Goal: Transaction & Acquisition: Purchase product/service

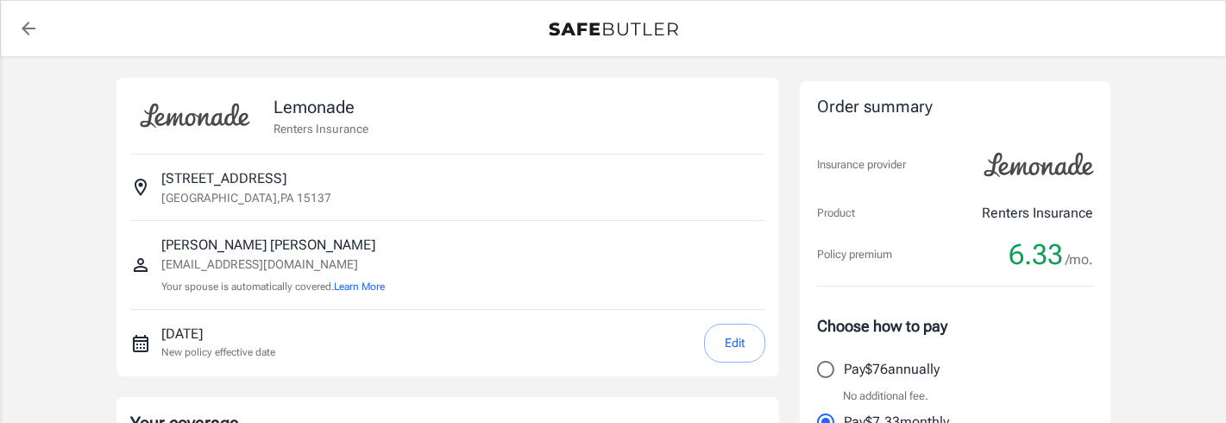
select select "15000"
select select "500"
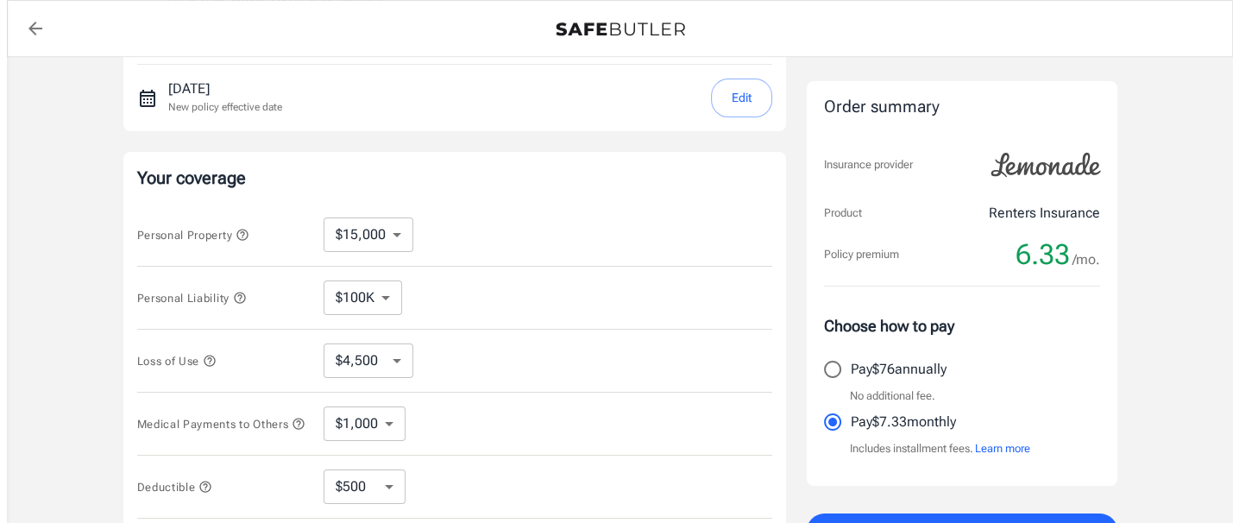
scroll to position [190, 0]
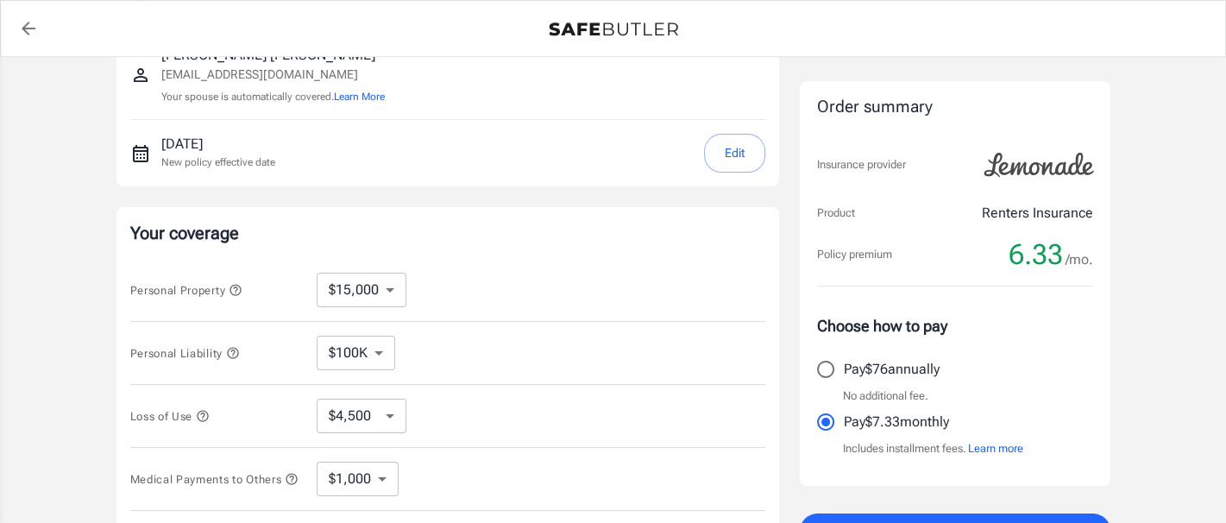
click at [711, 172] on button "Edit" at bounding box center [734, 153] width 61 height 39
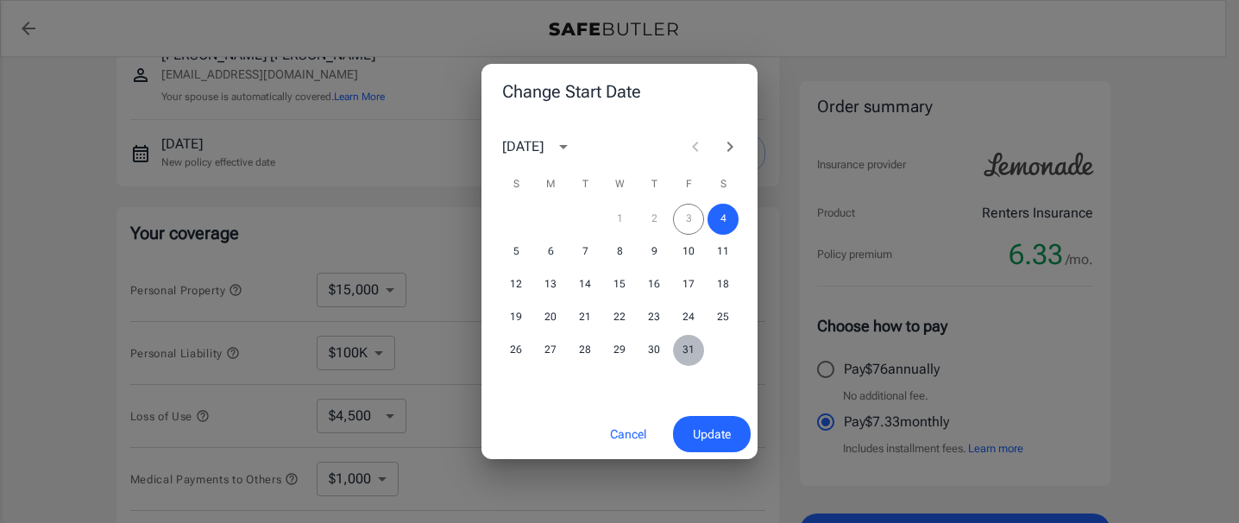
click at [689, 350] on button "31" at bounding box center [688, 350] width 31 height 31
click at [699, 422] on span "Update" at bounding box center [712, 434] width 38 height 22
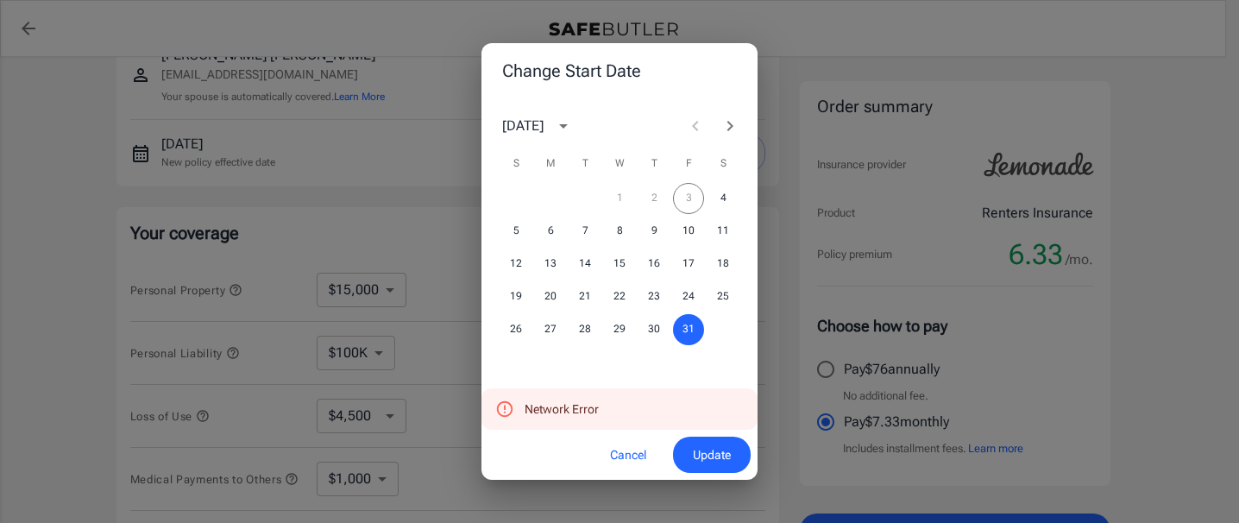
click at [284, 422] on div "Change Start Date [DATE] S M T W T F S 1 2 3 4 5 6 7 8 9 10 11 12 13 14 15 16 1…" at bounding box center [619, 261] width 1239 height 523
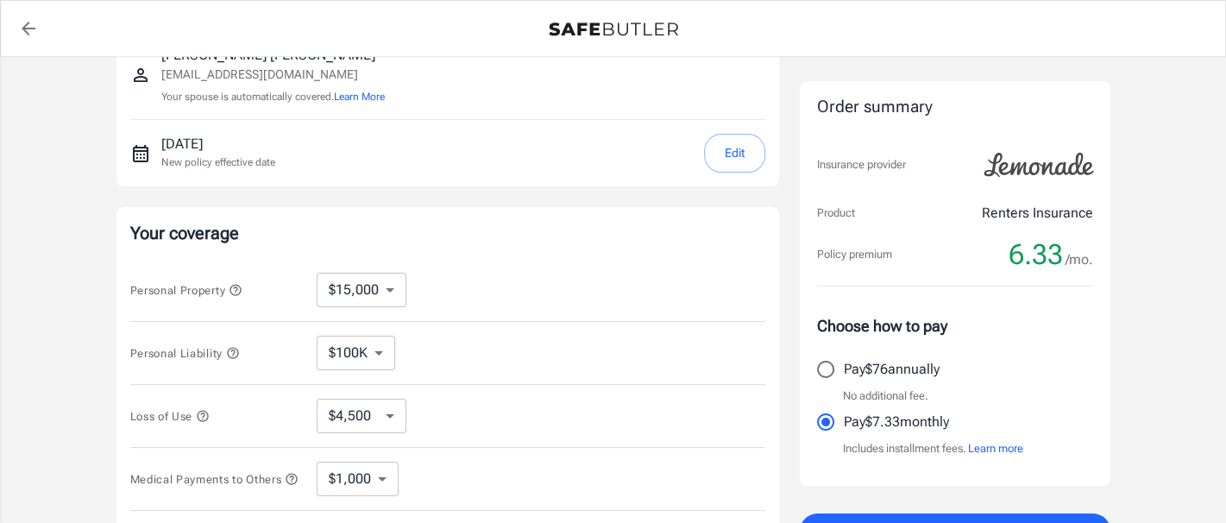
click at [714, 172] on button "Edit" at bounding box center [734, 153] width 61 height 39
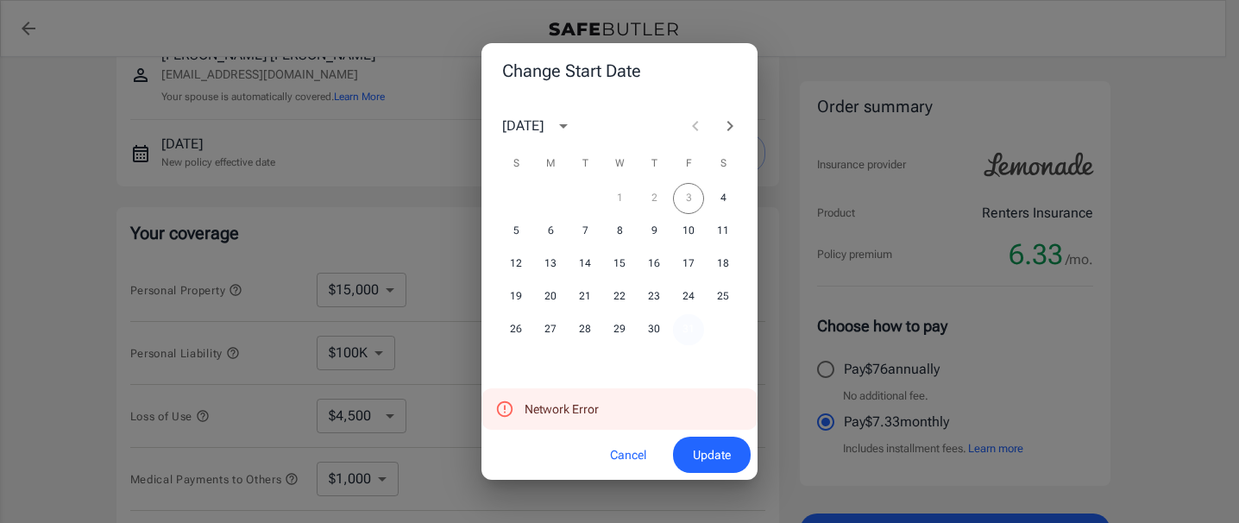
click at [679, 342] on button "31" at bounding box center [688, 329] width 31 height 31
click at [702, 422] on span "Update" at bounding box center [712, 455] width 38 height 22
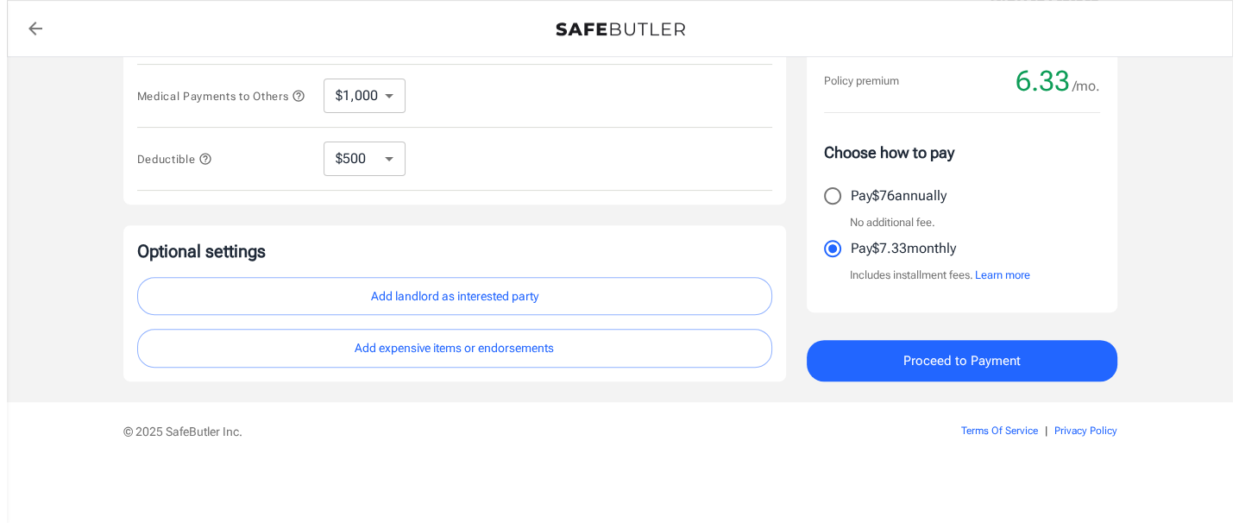
scroll to position [1052, 0]
click at [946, 372] on span "Proceed to Payment" at bounding box center [954, 360] width 117 height 22
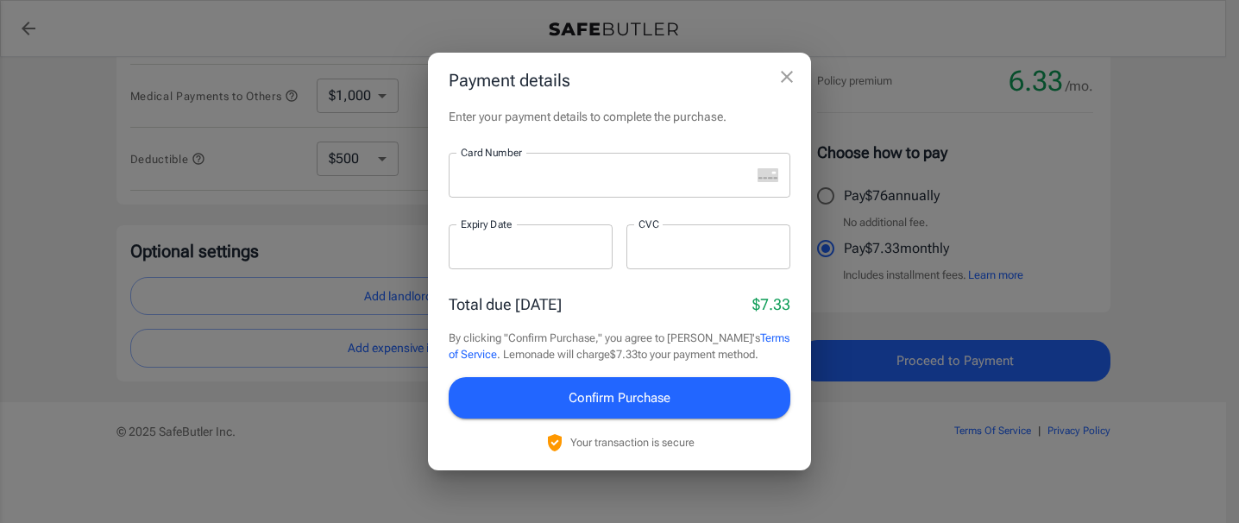
scroll to position [259, 0]
click at [776, 66] on icon "close" at bounding box center [786, 76] width 21 height 21
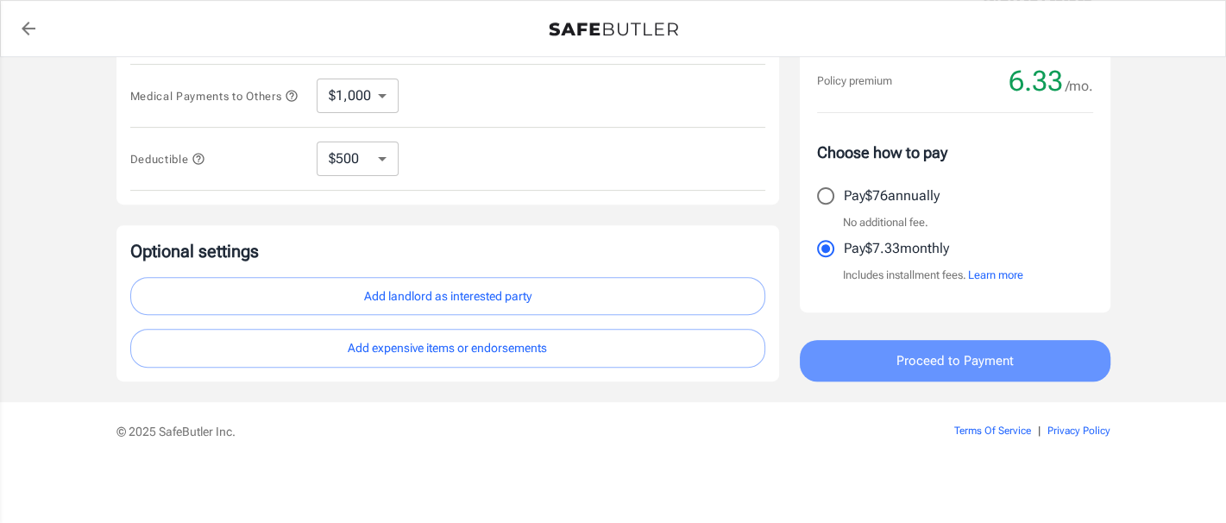
click at [896, 359] on span "Proceed to Payment" at bounding box center [954, 360] width 117 height 22
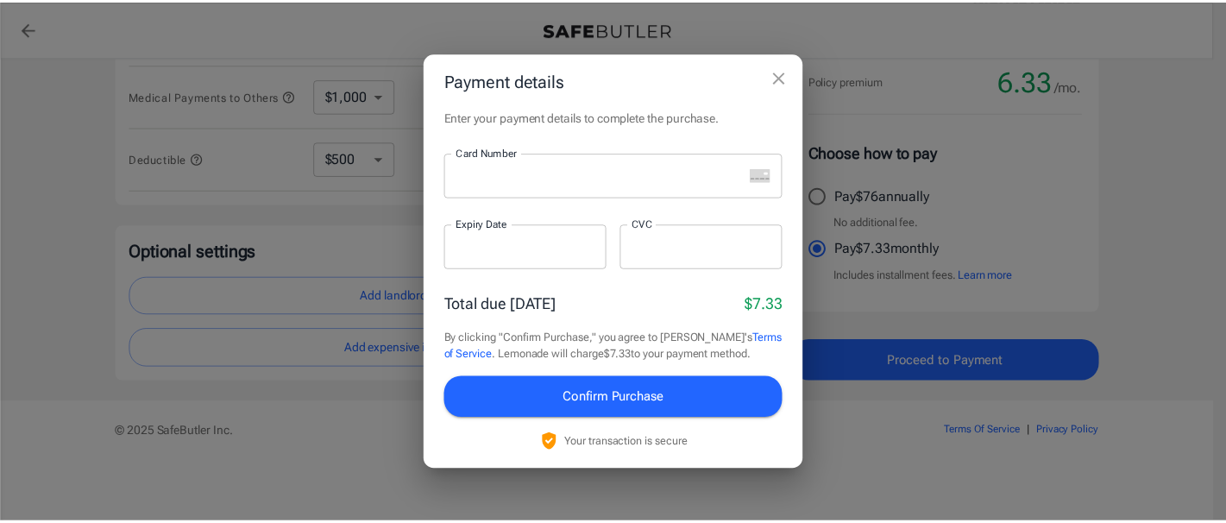
scroll to position [0, 0]
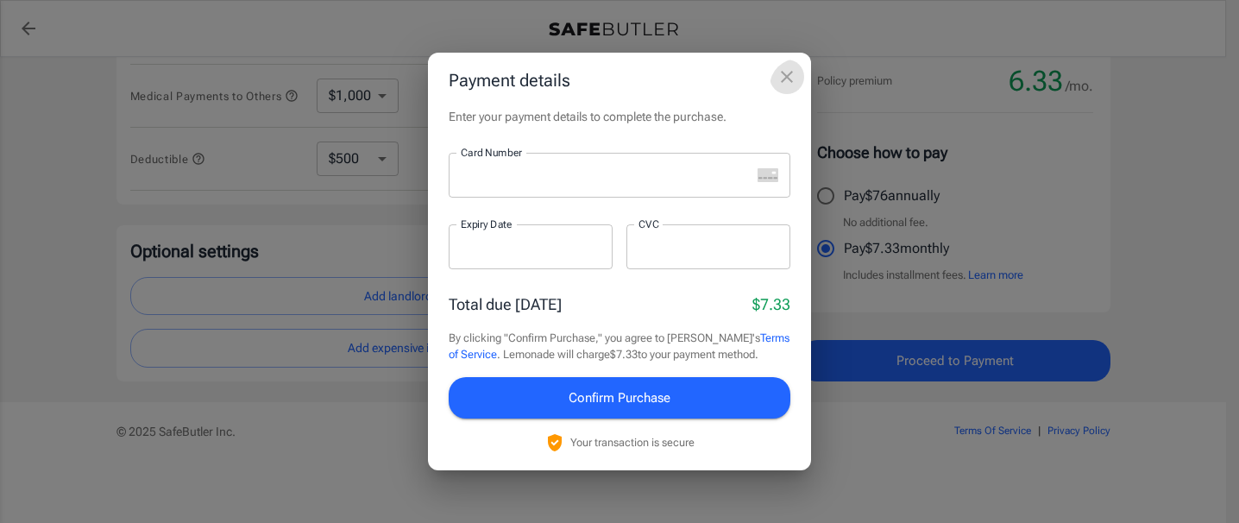
click at [776, 66] on icon "close" at bounding box center [786, 76] width 21 height 21
